Goal: Information Seeking & Learning: Learn about a topic

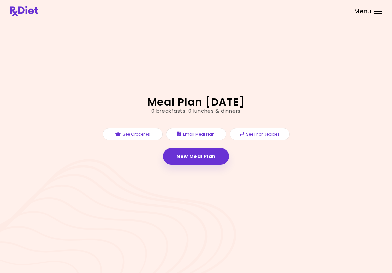
click at [204, 157] on link "New Meal Plan" at bounding box center [196, 156] width 66 height 17
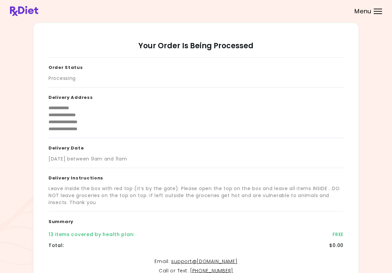
click at [374, 13] on div "Menu" at bounding box center [378, 11] width 8 height 5
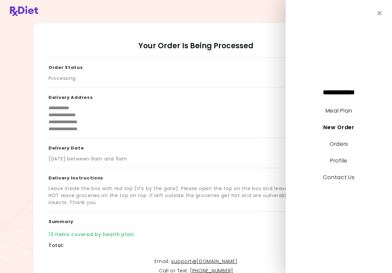
click at [347, 111] on link "Meal Plan" at bounding box center [339, 111] width 27 height 8
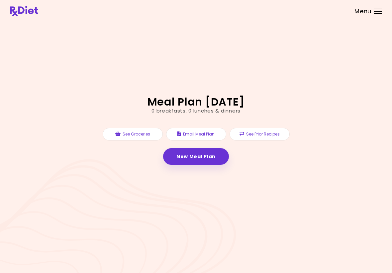
click at [267, 137] on button "See Prior Recipes" at bounding box center [260, 134] width 60 height 13
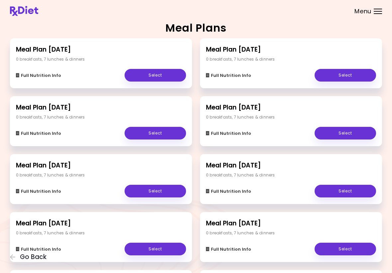
click at [160, 80] on link "Select" at bounding box center [156, 75] width 62 height 13
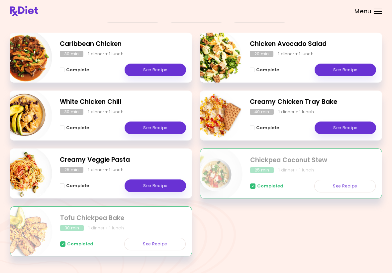
scroll to position [88, 0]
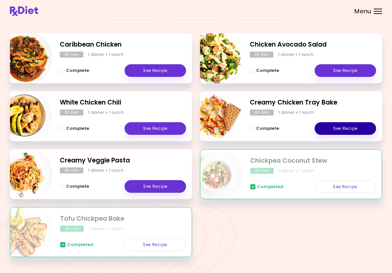
click at [351, 128] on link "See Recipe" at bounding box center [346, 128] width 62 height 13
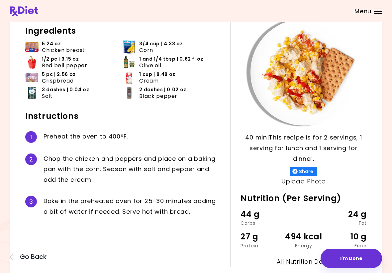
scroll to position [37, 0]
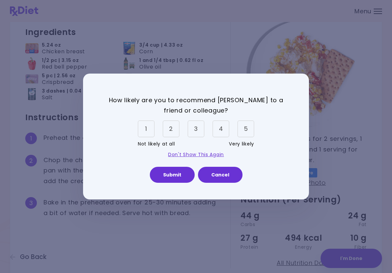
click at [185, 157] on link "Don't Show This Again" at bounding box center [196, 154] width 56 height 7
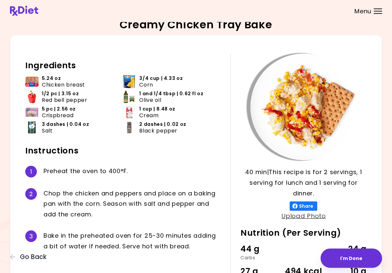
scroll to position [0, 0]
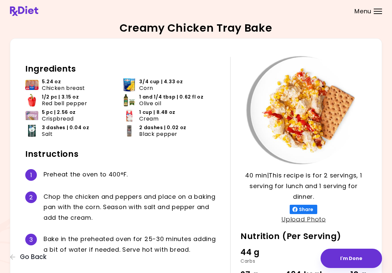
click at [17, 260] on button "Go Back" at bounding box center [30, 256] width 40 height 7
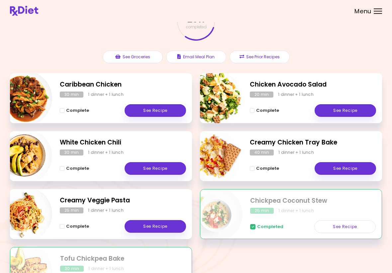
scroll to position [49, 0]
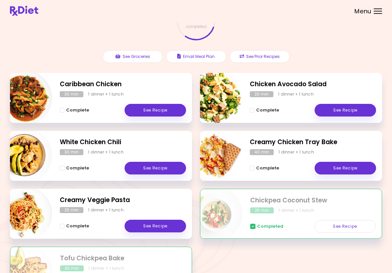
click at [177, 168] on link "See Recipe" at bounding box center [156, 168] width 62 height 13
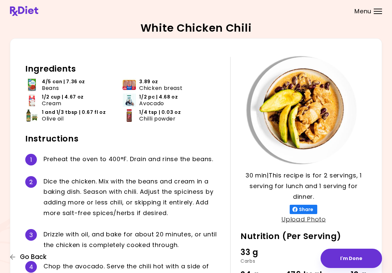
click at [13, 258] on icon "button" at bounding box center [13, 257] width 6 height 6
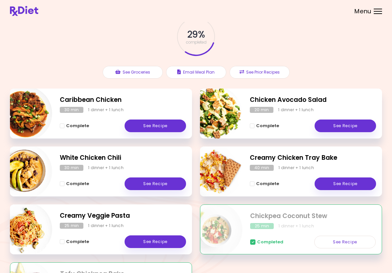
scroll to position [32, 0]
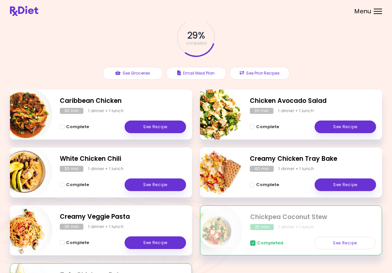
click at [57, 117] on div "Caribbean Chicken 30 min 1 dinner + 1 lunch Complete See Recipe" at bounding box center [101, 114] width 182 height 50
click at [148, 122] on link "See Recipe" at bounding box center [156, 126] width 62 height 13
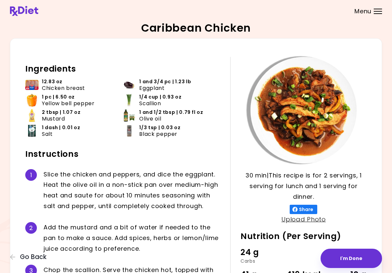
click at [11, 261] on div "30 min 30 min | This recipe is for 2 servings, 1 serving for lunch and 1 servin…" at bounding box center [196, 180] width 372 height 285
click at [15, 256] on icon "button" at bounding box center [13, 257] width 6 height 6
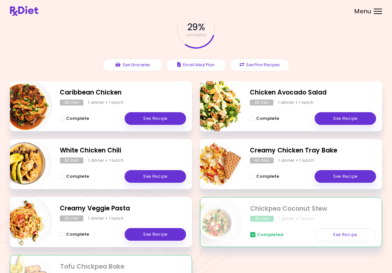
scroll to position [40, 0]
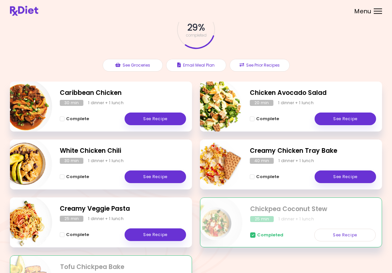
click at [170, 238] on link "See Recipe" at bounding box center [156, 234] width 62 height 13
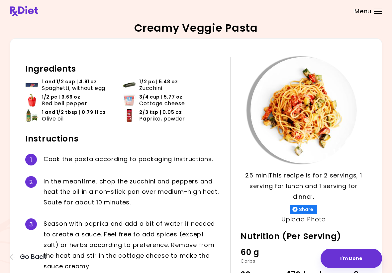
click at [34, 260] on span "Go Back" at bounding box center [33, 256] width 27 height 7
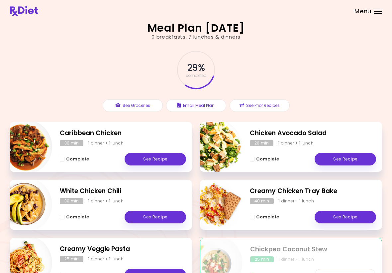
click at [349, 164] on link "See Recipe" at bounding box center [346, 159] width 62 height 13
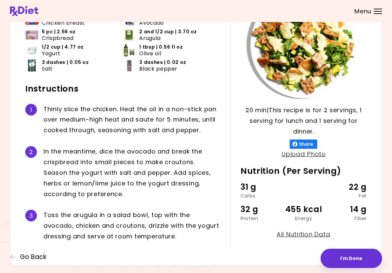
scroll to position [76, 0]
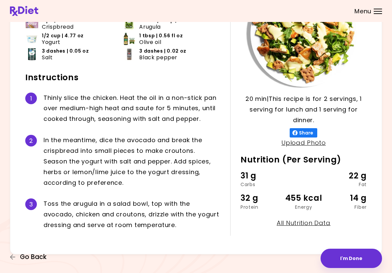
click at [22, 256] on span "Go Back" at bounding box center [33, 256] width 27 height 7
